Goal: Task Accomplishment & Management: Complete application form

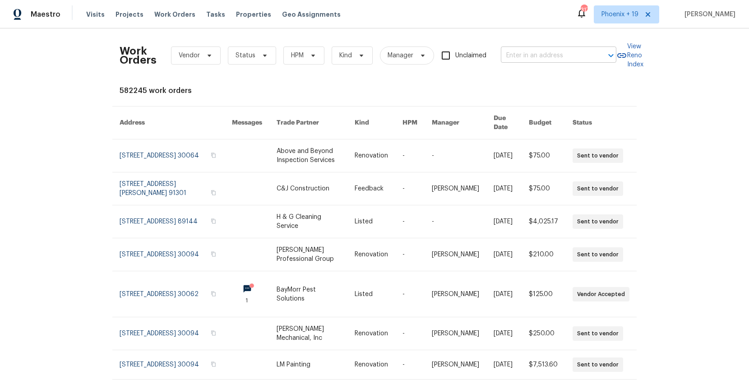
click at [524, 50] on input "text" at bounding box center [546, 56] width 90 height 14
paste input "3384 Brookside Ln, Jonesboro, GA 30236"
type input "3384 Brookside Ln, Jonesboro, GA 30236"
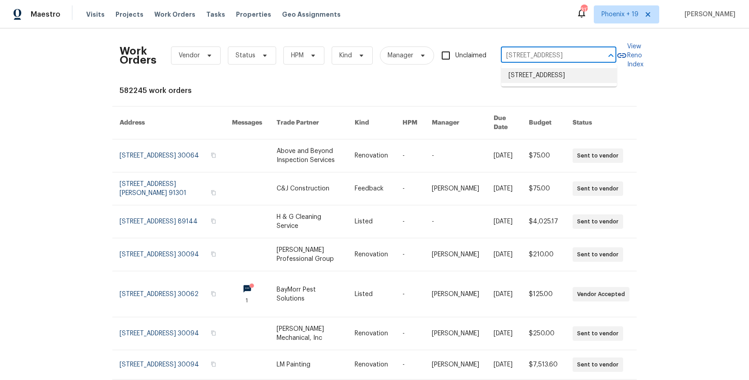
click at [538, 83] on li "3384 Brookside Ln, Jonesboro, GA 30236" at bounding box center [558, 75] width 115 height 15
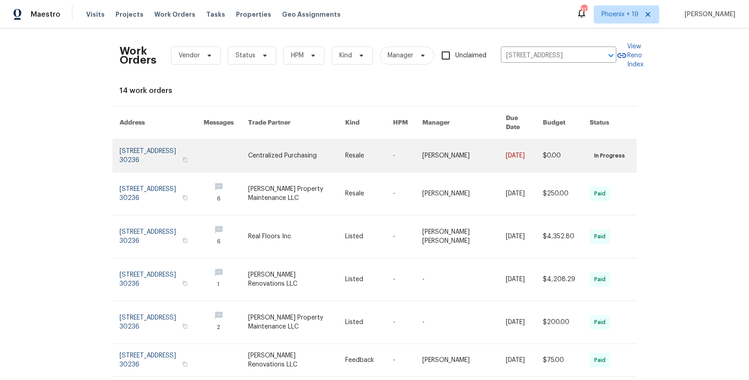
click at [316, 150] on link at bounding box center [296, 155] width 97 height 32
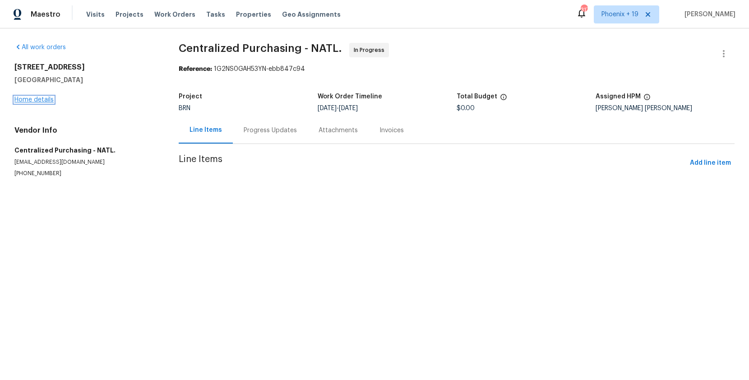
click at [41, 99] on link "Home details" at bounding box center [33, 99] width 39 height 6
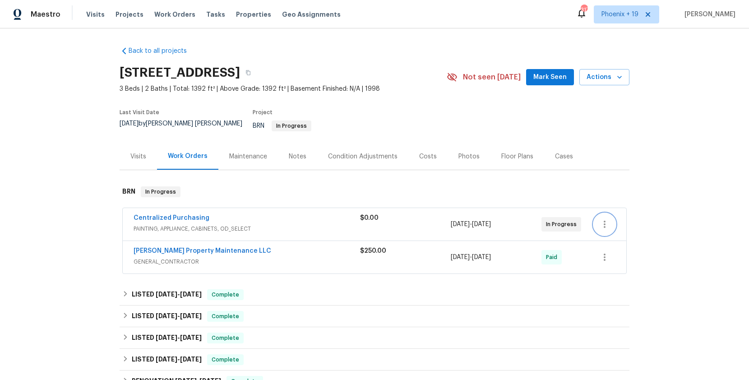
click at [606, 220] on icon "button" at bounding box center [604, 224] width 11 height 11
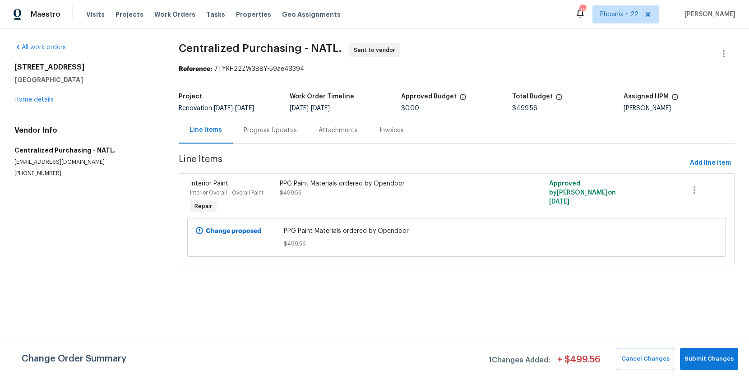
drag, startPoint x: 161, startPoint y: 10, endPoint x: 188, endPoint y: 17, distance: 27.9
click at [161, 10] on span "Work Orders" at bounding box center [174, 14] width 41 height 9
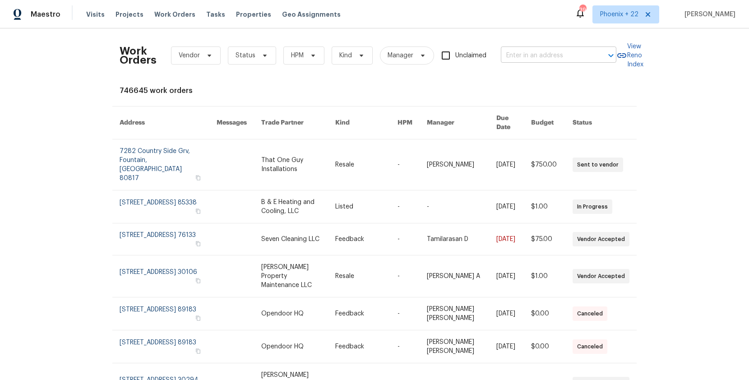
click at [541, 51] on input "text" at bounding box center [546, 56] width 90 height 14
paste input "3879 Carriage Ln SW, Conyers, GA 30094"
type input "3879 Carriage Ln SW, Conyers, GA 30094"
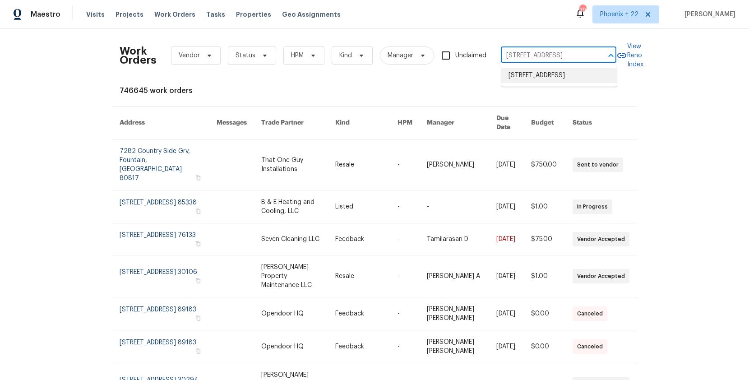
click at [544, 76] on li "3879 Carriage Ln SW, Conyers, GA 30094" at bounding box center [558, 75] width 115 height 15
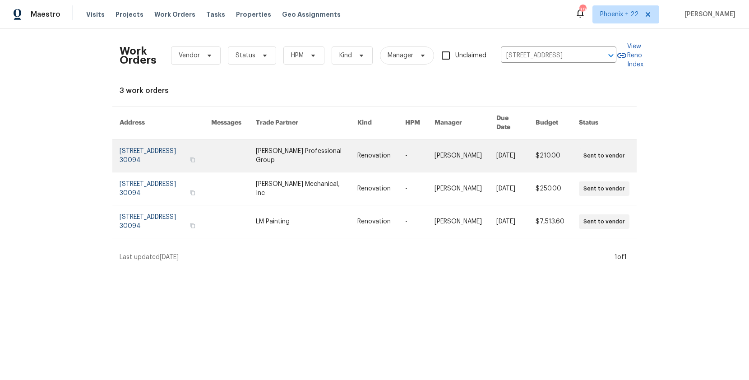
click at [303, 152] on link at bounding box center [306, 155] width 101 height 32
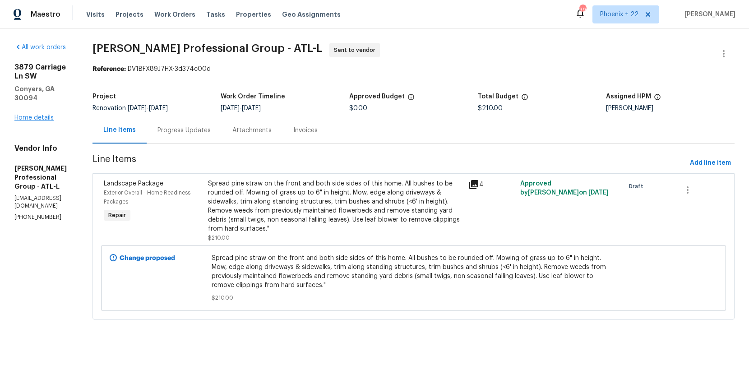
click at [48, 103] on div "3879 Carriage Ln SW Conyers, GA 30094 Home details" at bounding box center [42, 93] width 56 height 60
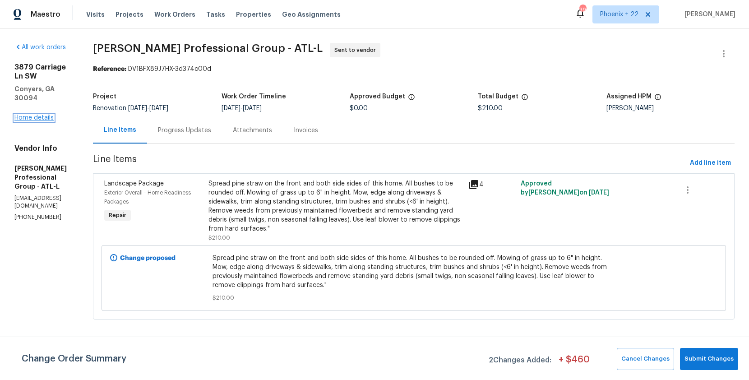
click at [44, 115] on link "Home details" at bounding box center [33, 118] width 39 height 6
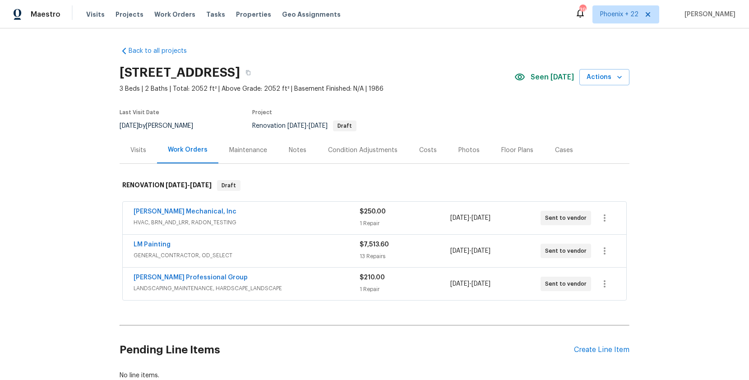
scroll to position [21, 0]
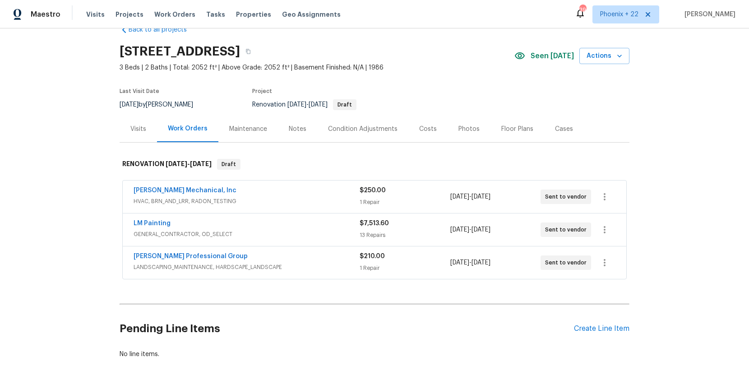
click at [593, 320] on div "Pending Line Items Create Line Item" at bounding box center [374, 329] width 510 height 42
click at [593, 324] on div "Create Line Item" at bounding box center [601, 328] width 55 height 9
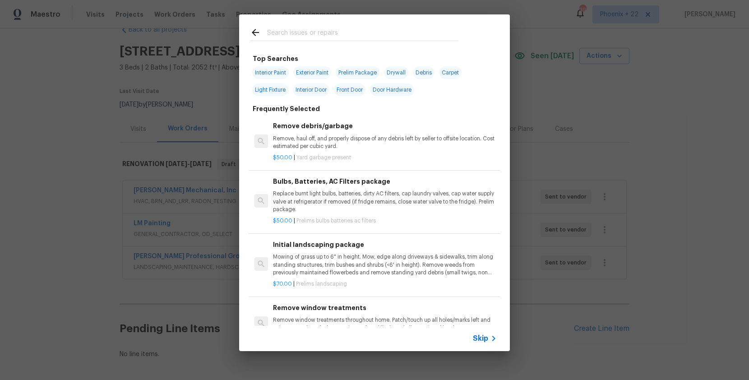
click at [377, 39] on input "text" at bounding box center [362, 34] width 191 height 14
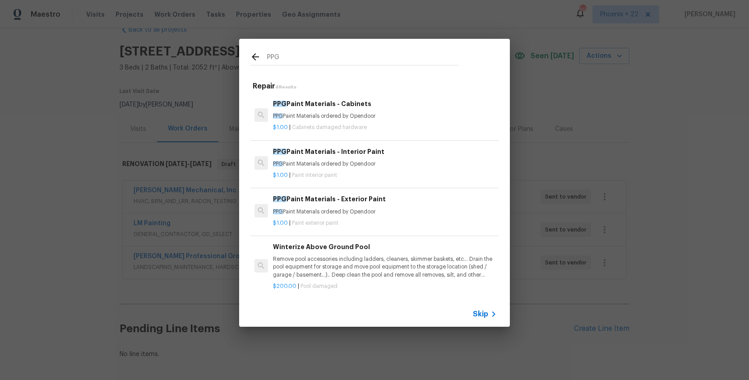
type input "PPG"
click at [423, 160] on p "PPG Paint Materials ordered by Opendoor" at bounding box center [385, 164] width 224 height 8
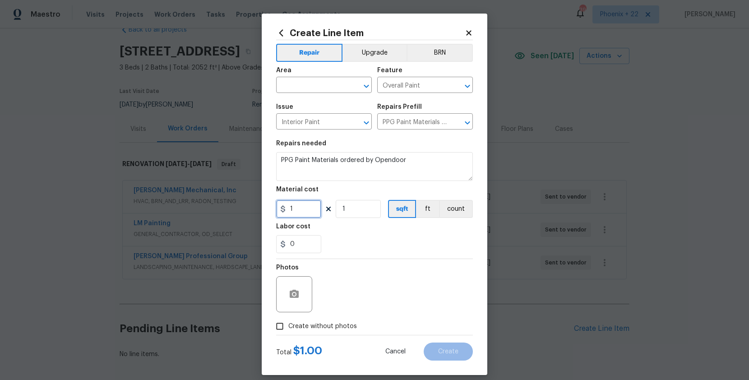
click at [312, 216] on input "1" at bounding box center [298, 209] width 45 height 18
type input "1297.26"
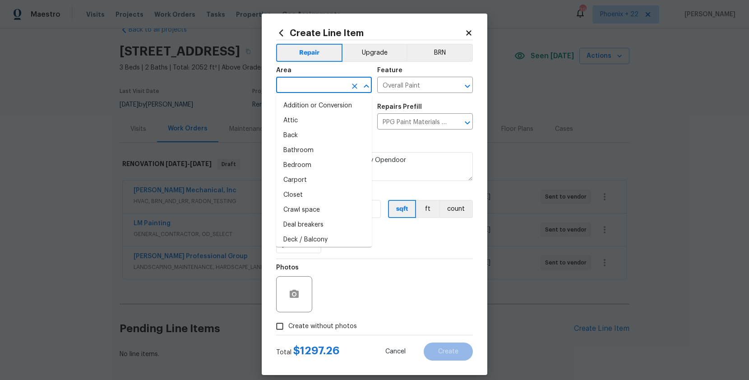
click at [307, 90] on input "text" at bounding box center [311, 86] width 70 height 14
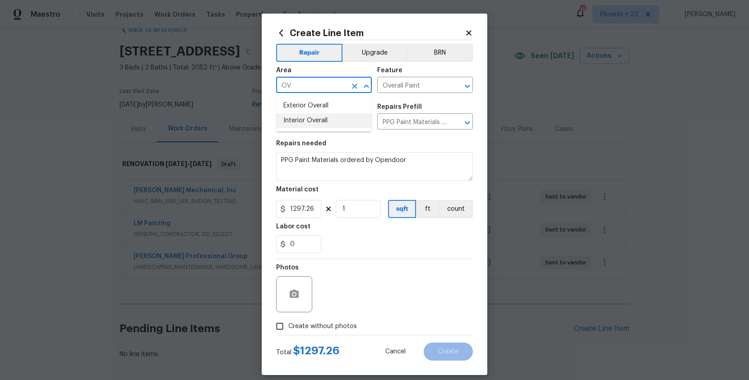
drag, startPoint x: 299, startPoint y: 119, endPoint x: 290, endPoint y: 151, distance: 33.6
click at [299, 118] on li "Interior Overall" at bounding box center [324, 120] width 96 height 15
type input "Interior Overall"
drag, startPoint x: 314, startPoint y: 317, endPoint x: 326, endPoint y: 321, distance: 13.3
click at [314, 317] on div "Photos" at bounding box center [374, 288] width 197 height 59
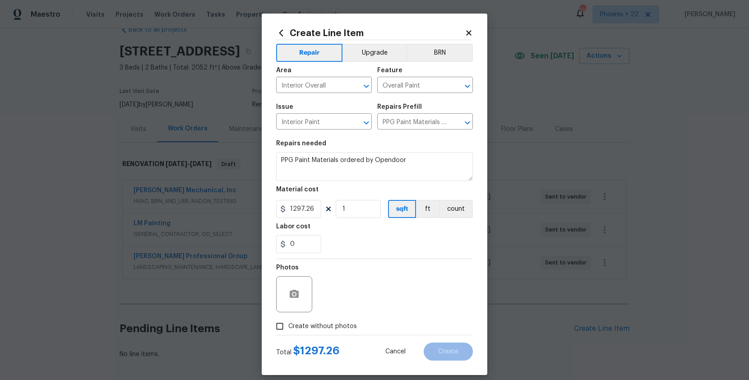
click at [330, 320] on label "Create without photos" at bounding box center [314, 325] width 86 height 17
click at [288, 320] on input "Create without photos" at bounding box center [279, 325] width 17 height 17
checkbox input "true"
click at [349, 307] on textarea at bounding box center [395, 294] width 153 height 36
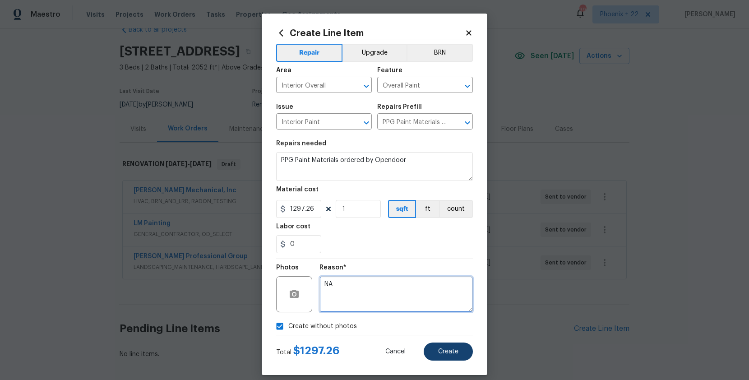
type textarea "NA"
click at [451, 348] on span "Create" at bounding box center [448, 351] width 20 height 7
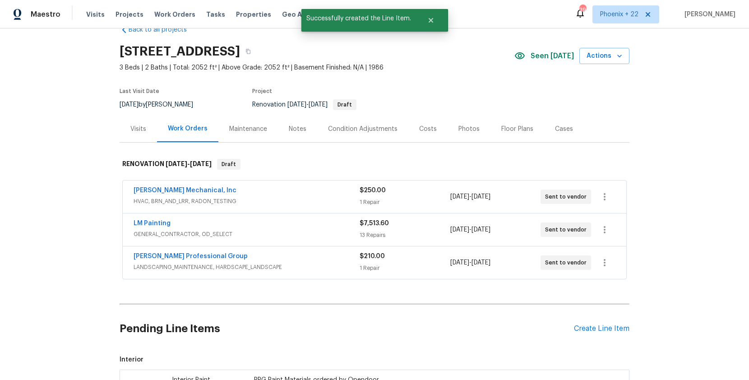
scroll to position [164, 0]
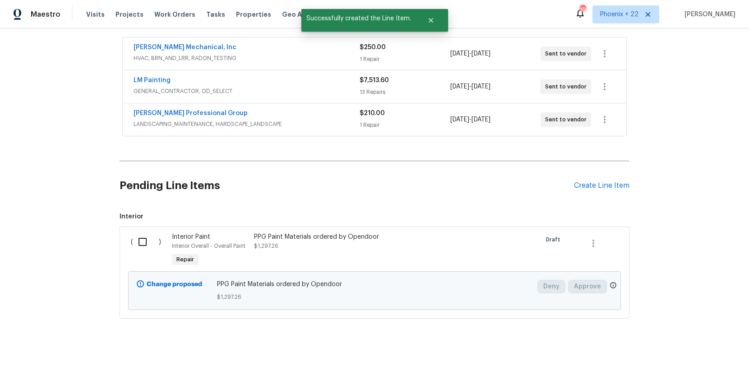
click at [145, 230] on div "( )" at bounding box center [148, 250] width 41 height 41
click at [145, 232] on input "checkbox" at bounding box center [146, 241] width 26 height 19
checkbox input "true"
click at [700, 363] on button "Create Work Order" at bounding box center [697, 357] width 74 height 17
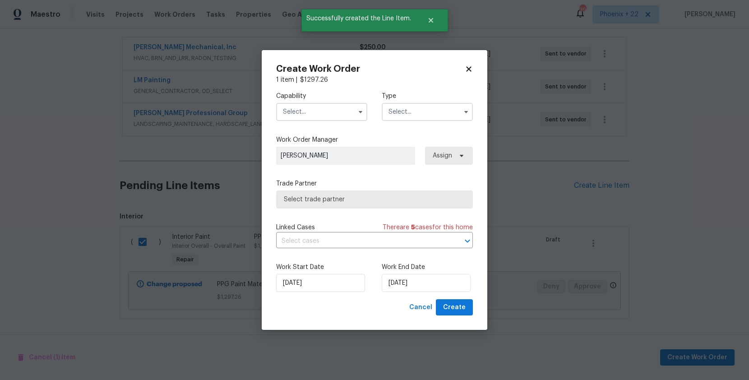
click at [308, 118] on input "text" at bounding box center [321, 112] width 91 height 18
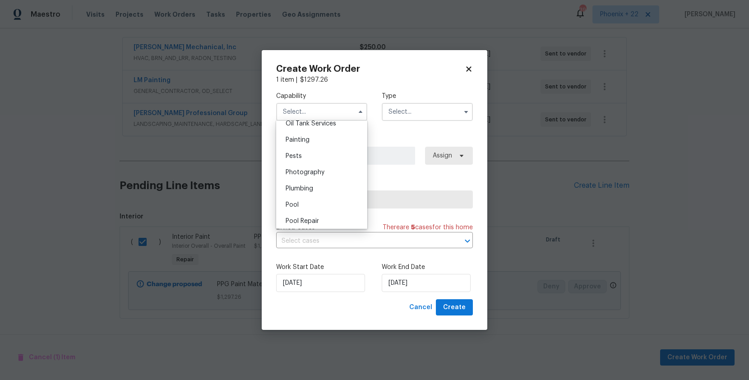
scroll to position [722, 0]
drag, startPoint x: 298, startPoint y: 159, endPoint x: 426, endPoint y: 98, distance: 141.8
click at [298, 159] on div "Painting" at bounding box center [321, 166] width 87 height 16
type input "Painting"
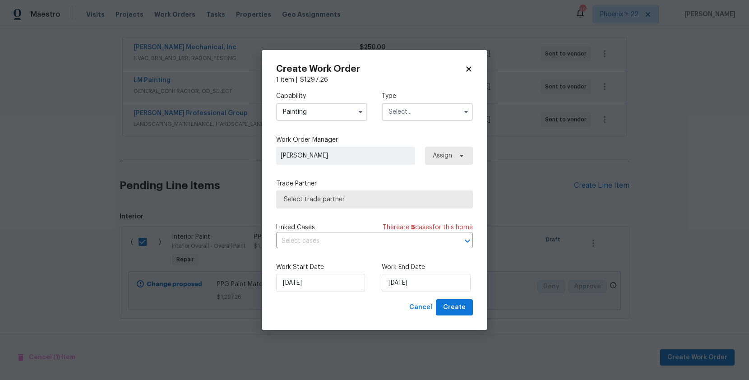
drag, startPoint x: 432, startPoint y: 94, endPoint x: 430, endPoint y: 119, distance: 24.8
click at [431, 98] on label "Type" at bounding box center [426, 96] width 91 height 9
click at [422, 115] on input "text" at bounding box center [426, 112] width 91 height 18
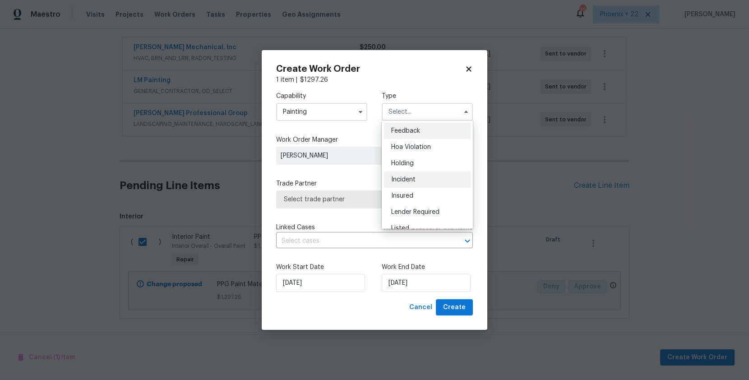
scroll to position [205, 0]
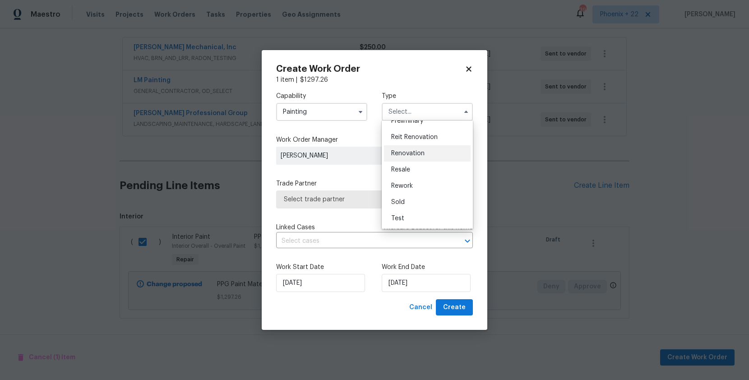
click at [427, 157] on div "Renovation" at bounding box center [427, 153] width 87 height 16
type input "Renovation"
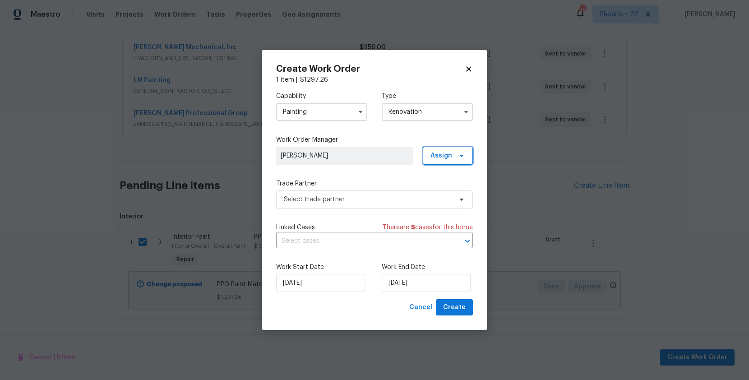
click at [437, 158] on span "Assign" at bounding box center [441, 155] width 22 height 9
click at [437, 196] on div "Assign to me" at bounding box center [448, 193] width 39 height 9
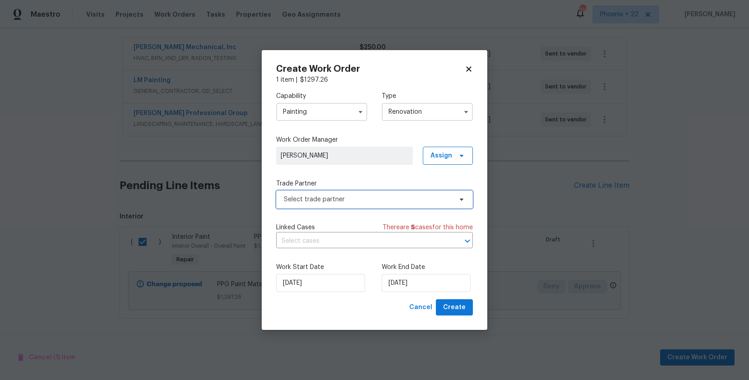
click at [372, 201] on span "Select trade partner" at bounding box center [368, 199] width 168 height 9
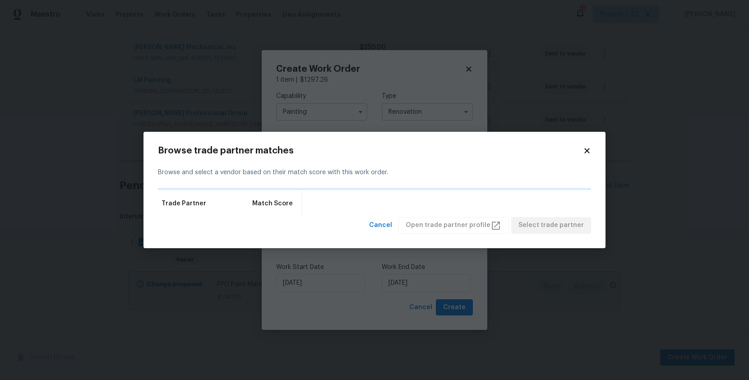
click at [591, 147] on div "Browse trade partner matches Browse and select a vendor based on their match sc…" at bounding box center [374, 190] width 462 height 116
click at [588, 148] on icon at bounding box center [586, 150] width 5 height 5
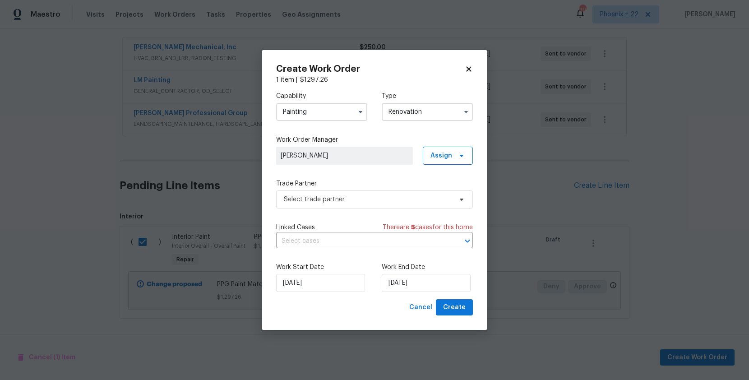
click at [372, 187] on label "Trade Partner" at bounding box center [374, 183] width 197 height 9
click at [373, 195] on span "Select trade partner" at bounding box center [368, 199] width 168 height 9
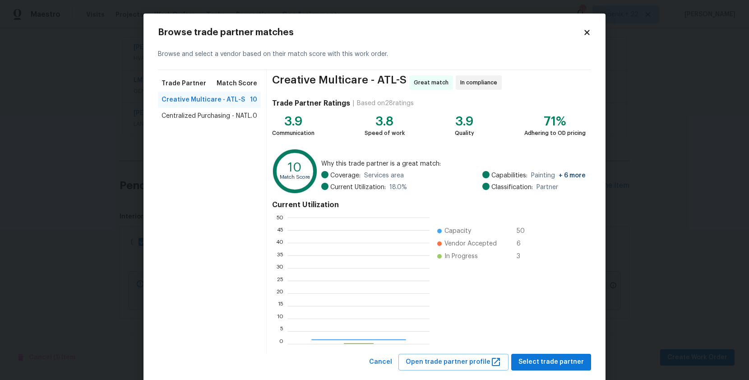
scroll to position [126, 142]
click at [260, 112] on div "Centralized Purchasing - NATL. 0" at bounding box center [209, 116] width 103 height 16
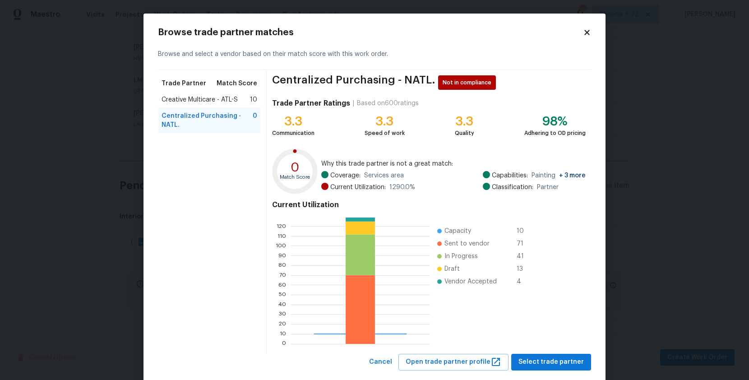
scroll to position [18, 0]
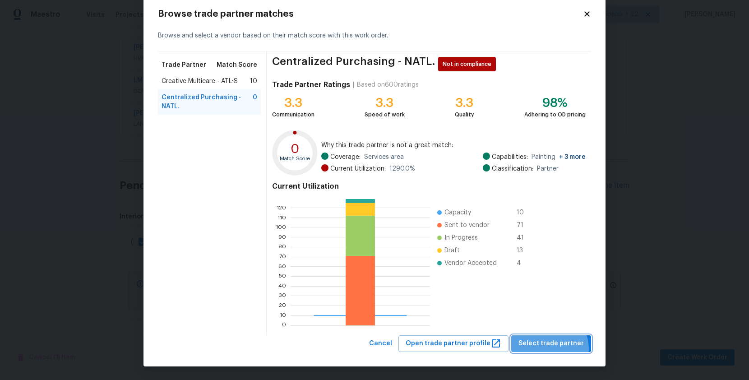
click at [549, 349] on span "Select trade partner" at bounding box center [550, 343] width 65 height 11
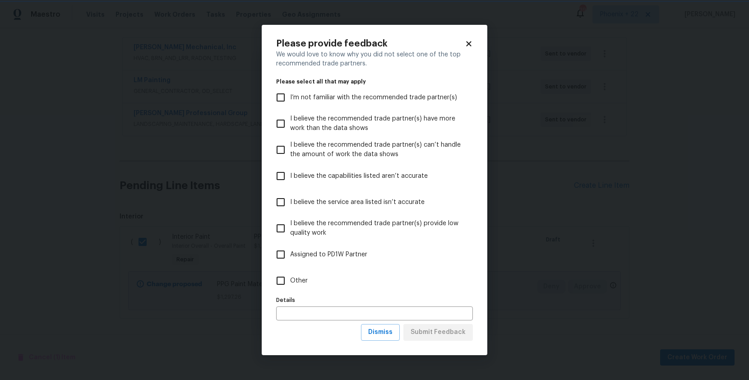
scroll to position [0, 0]
click at [345, 280] on label "Other" at bounding box center [368, 280] width 194 height 26
click at [290, 280] on input "Other" at bounding box center [280, 280] width 19 height 19
checkbox input "true"
click at [446, 338] on button "Submit Feedback" at bounding box center [437, 332] width 69 height 17
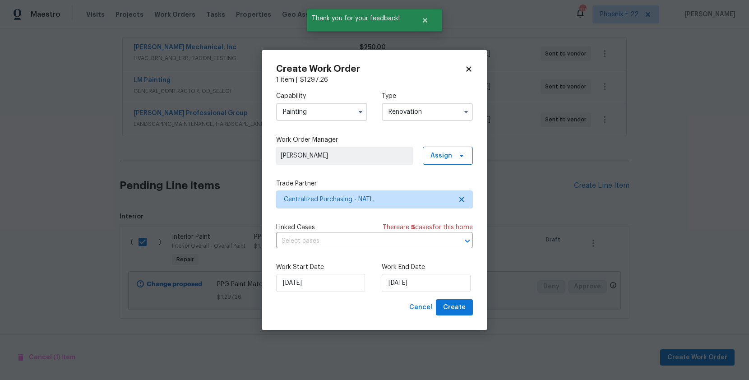
click at [451, 316] on div "Create Work Order 1 item | $ 1297.26 Capability Painting Type Renovation Work O…" at bounding box center [374, 190] width 225 height 280
click at [452, 313] on button "Create" at bounding box center [454, 307] width 37 height 17
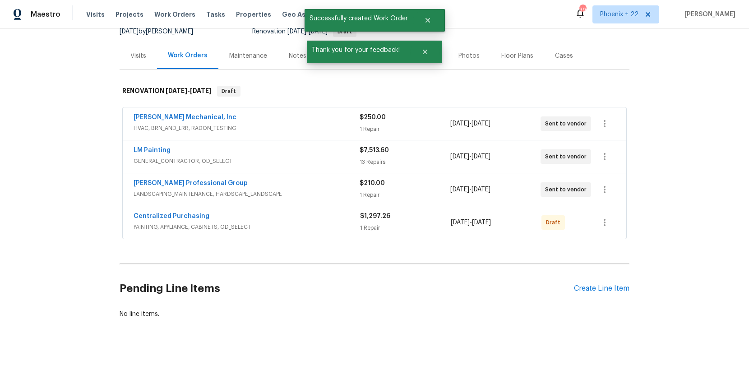
scroll to position [94, 0]
click at [603, 225] on icon "button" at bounding box center [604, 222] width 11 height 11
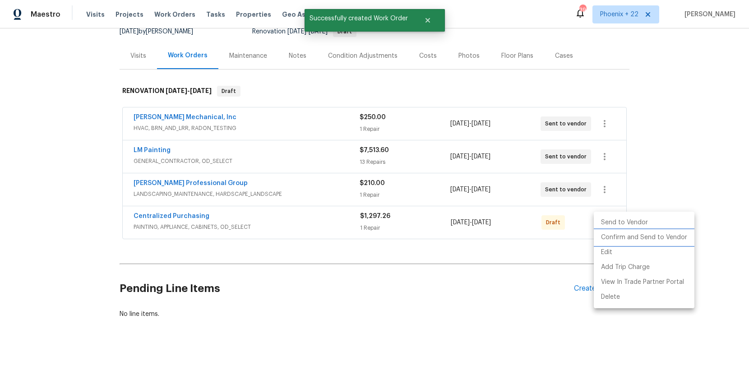
click at [605, 240] on li "Confirm and Send to Vendor" at bounding box center [643, 237] width 101 height 15
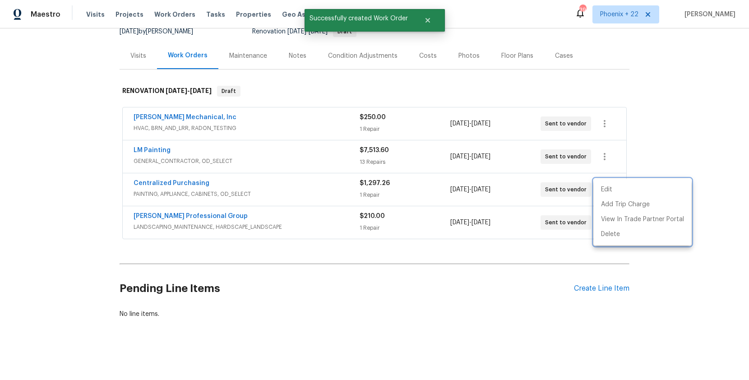
click at [174, 225] on div at bounding box center [374, 190] width 749 height 380
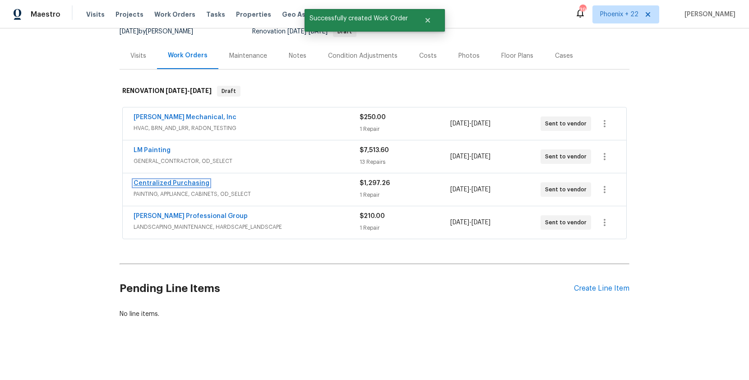
click at [171, 185] on link "Centralized Purchasing" at bounding box center [171, 183] width 76 height 6
